Goal: Task Accomplishment & Management: Complete application form

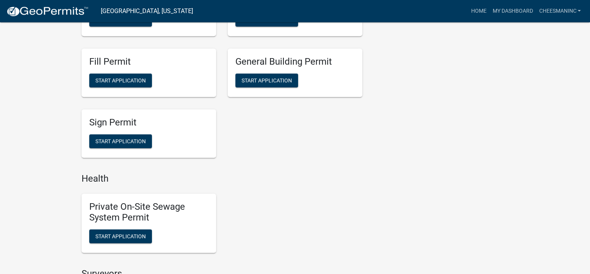
scroll to position [538, 0]
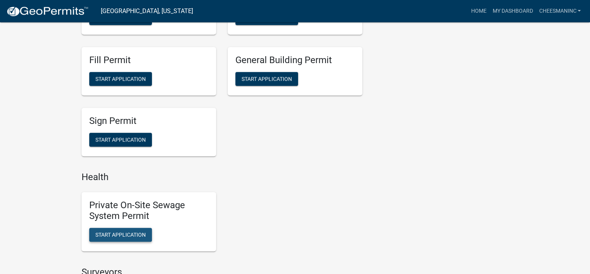
click at [122, 236] on span "Start Application" at bounding box center [120, 235] width 50 height 6
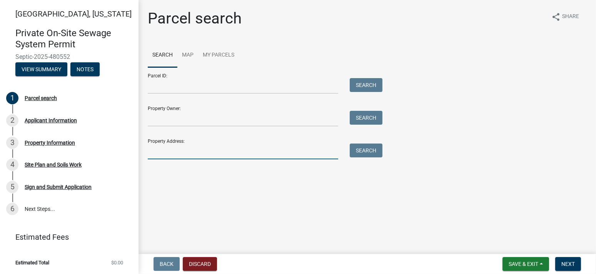
click at [177, 155] on input "Property Address:" at bounding box center [243, 151] width 190 height 16
type input "9658 s 1000 E"
click at [366, 150] on button "Search" at bounding box center [366, 150] width 33 height 14
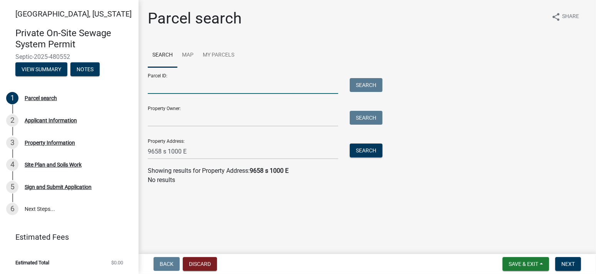
click at [199, 86] on input "Parcel ID:" at bounding box center [243, 86] width 190 height 16
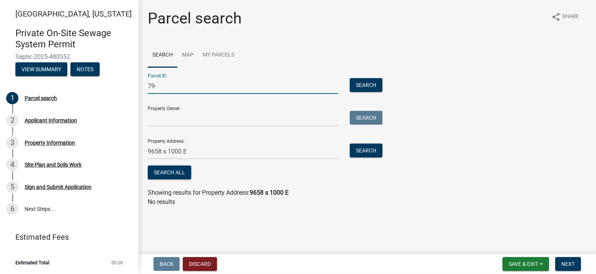
click at [172, 87] on input "79-" at bounding box center [243, 86] width 190 height 16
type input "79-16-11-400-012.000-007"
click at [366, 82] on button "Search" at bounding box center [366, 85] width 33 height 14
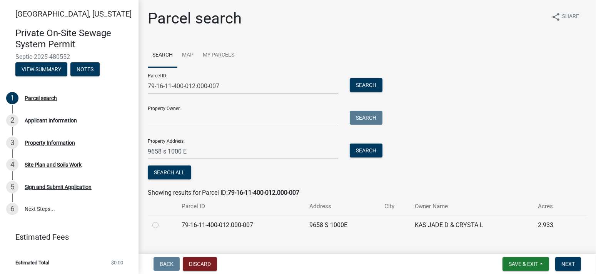
click at [162, 220] on label at bounding box center [162, 220] width 0 height 0
click at [162, 225] on input "radio" at bounding box center [164, 222] width 5 height 5
radio input "true"
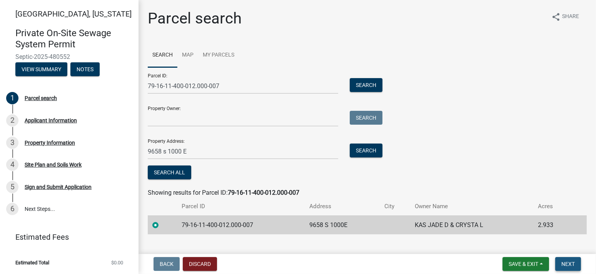
click at [570, 267] on span "Next" at bounding box center [567, 264] width 13 height 6
